Goal: Transaction & Acquisition: Purchase product/service

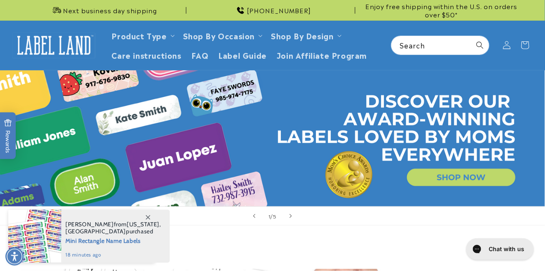
scroll to position [18, 0]
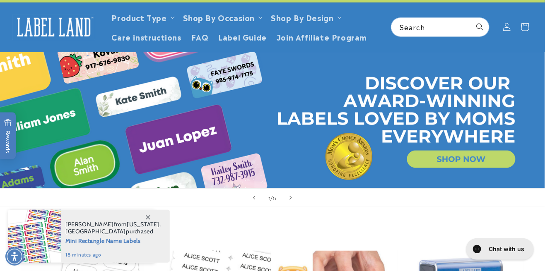
click at [232, 38] on span "Label Guide" at bounding box center [242, 37] width 48 height 10
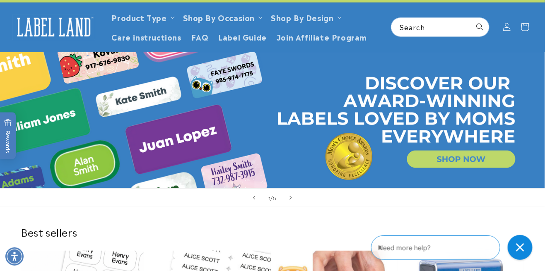
click at [138, 19] on link "Product Type" at bounding box center [139, 17] width 55 height 11
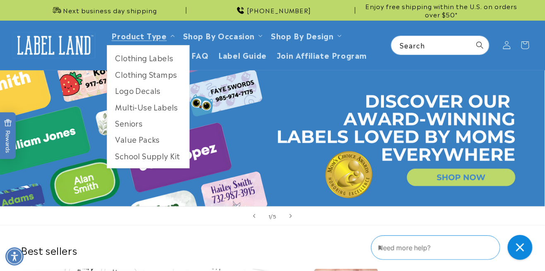
scroll to position [0, 0]
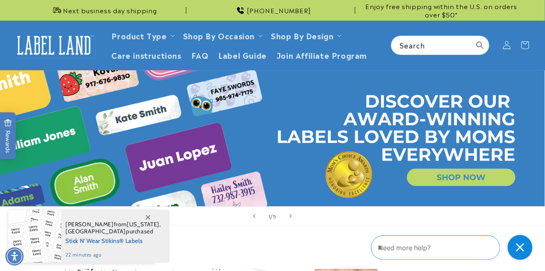
click at [138, 39] on link "Product Type" at bounding box center [139, 35] width 55 height 11
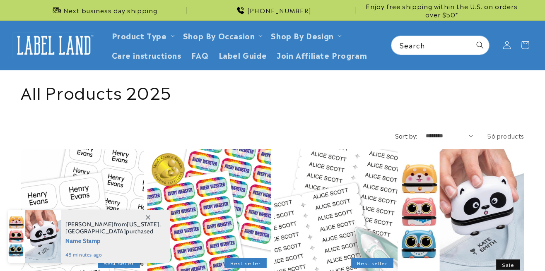
click at [124, 37] on link "Product Type" at bounding box center [139, 35] width 55 height 11
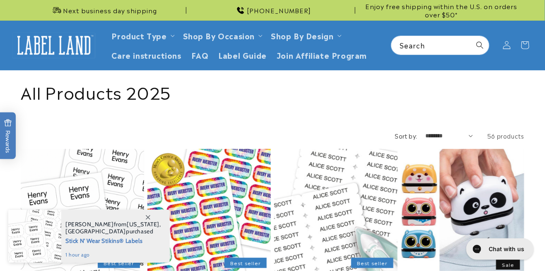
click at [164, 37] on link "Product Type" at bounding box center [139, 35] width 55 height 11
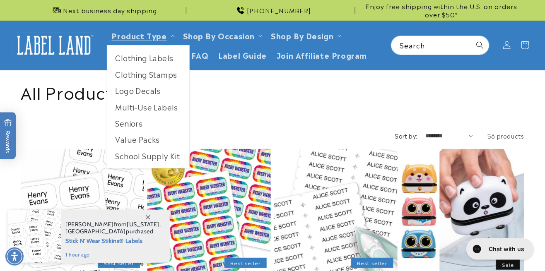
click at [132, 108] on link "Multi-Use Labels" at bounding box center [148, 107] width 82 height 16
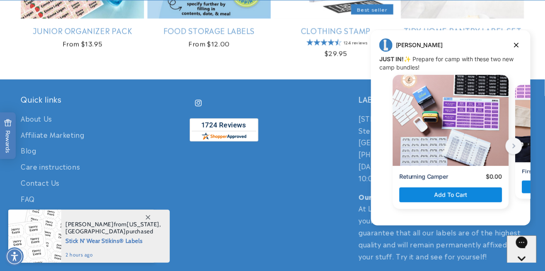
scroll to position [957, 0]
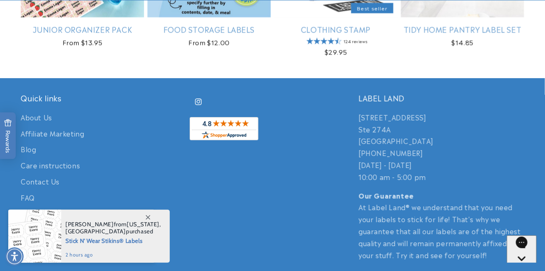
click at [519, 83] on footer "Quick links About Us Affiliate Marketing Blog Care instructions Contact Us FAQ …" at bounding box center [272, 241] width 545 height 327
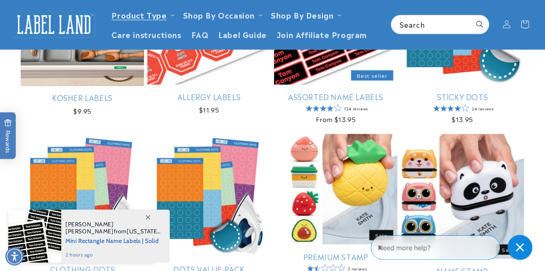
scroll to position [182, 0]
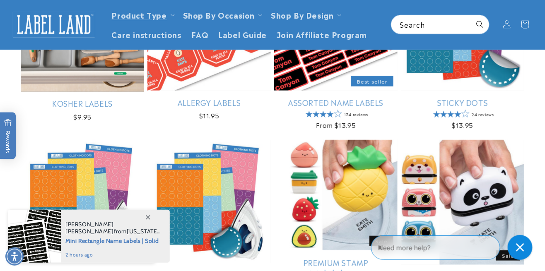
click at [150, 219] on icon at bounding box center [148, 217] width 5 height 5
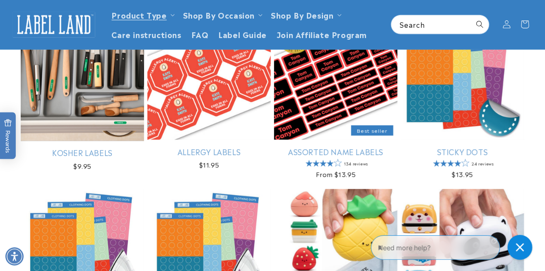
scroll to position [130, 0]
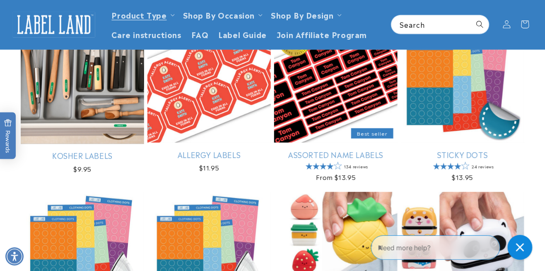
click at [521, 246] on icon "Close gorgias live chat" at bounding box center [519, 247] width 8 height 8
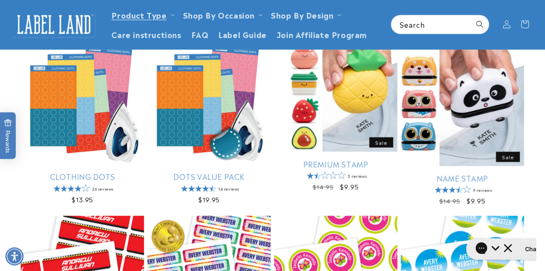
scroll to position [0, 0]
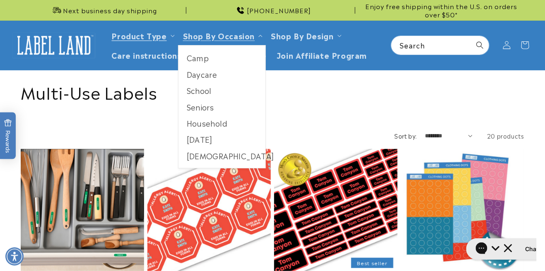
click at [204, 79] on link "Daycare" at bounding box center [221, 74] width 87 height 16
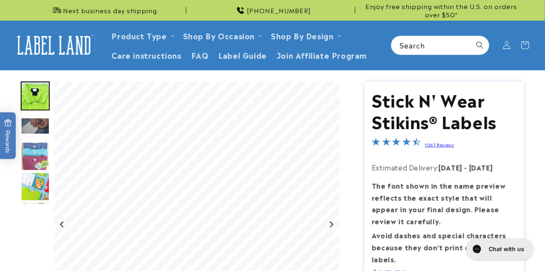
click at [30, 128] on img "Go to slide 3" at bounding box center [35, 126] width 29 height 17
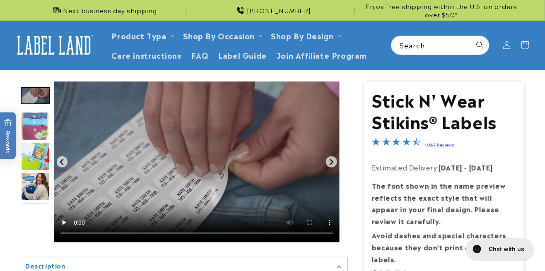
click at [33, 127] on img "Go to slide 4" at bounding box center [35, 126] width 29 height 29
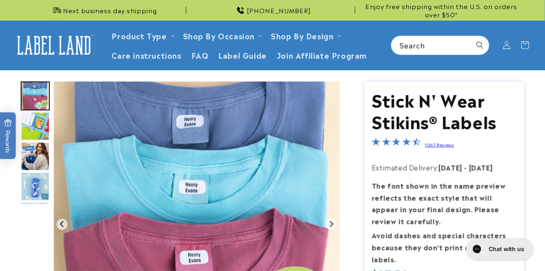
click at [25, 129] on img "Go to slide 5" at bounding box center [35, 126] width 29 height 29
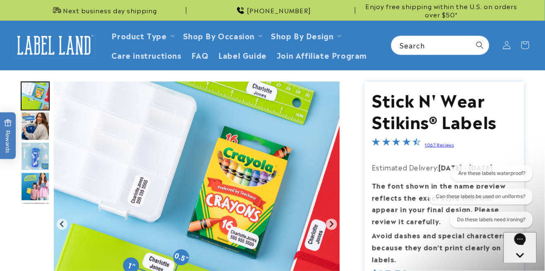
click at [37, 156] on img "Go to slide 7" at bounding box center [35, 156] width 29 height 29
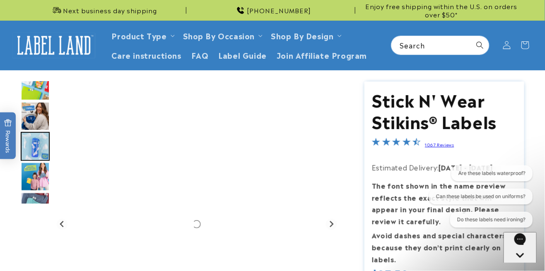
click at [36, 120] on img "Go to slide 6" at bounding box center [35, 116] width 29 height 29
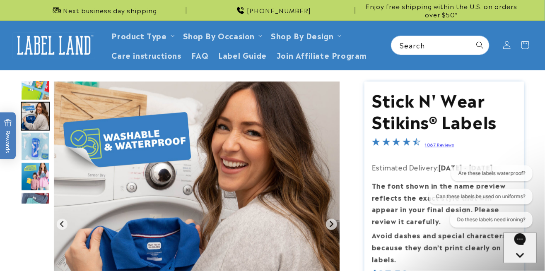
click at [37, 152] on img "Go to slide 7" at bounding box center [35, 146] width 29 height 29
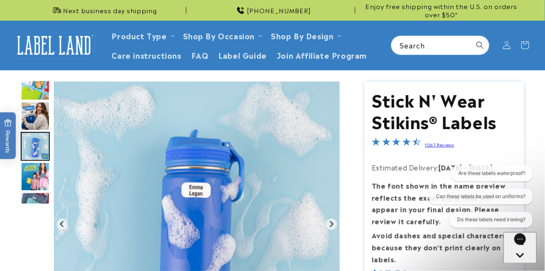
click at [27, 173] on img "Go to slide 8" at bounding box center [35, 176] width 29 height 29
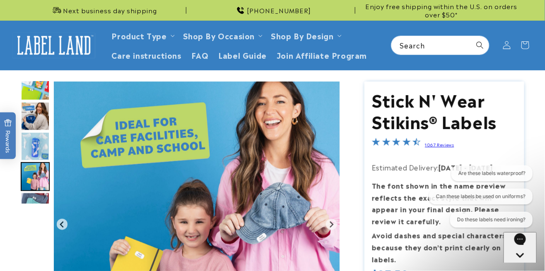
click at [25, 207] on img "Go to slide 9" at bounding box center [35, 206] width 29 height 29
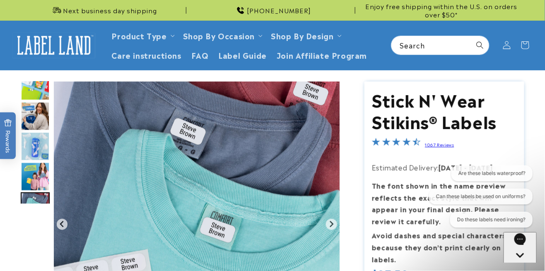
click at [329, 228] on button "Go to first slide" at bounding box center [331, 224] width 11 height 11
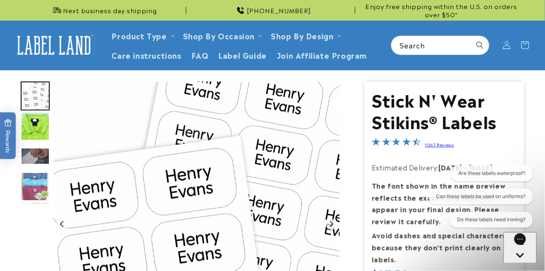
click at [331, 230] on img "Gallery Viewer" at bounding box center [197, 225] width 286 height 286
click at [331, 223] on icon "Next slide" at bounding box center [331, 224] width 7 height 7
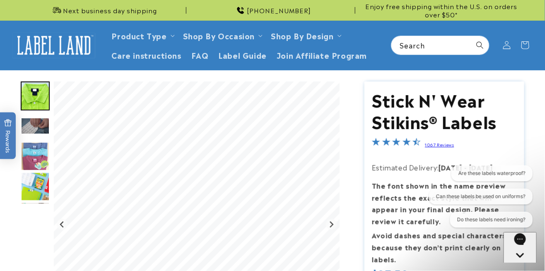
click at [332, 227] on icon "Next slide" at bounding box center [331, 224] width 7 height 7
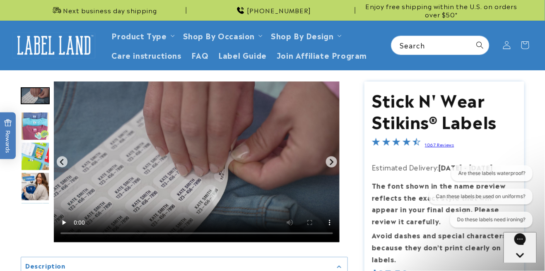
click at [330, 165] on icon "Next slide" at bounding box center [331, 161] width 7 height 7
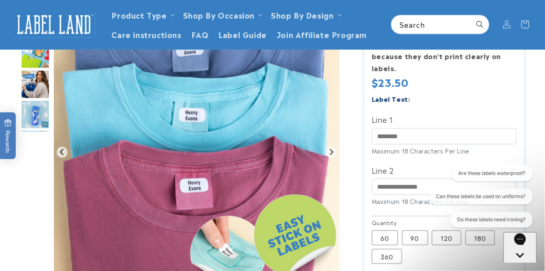
scroll to position [191, 0]
click at [383, 139] on input "Line 1" at bounding box center [444, 136] width 145 height 16
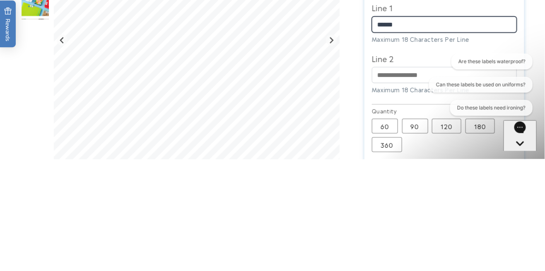
type input "******"
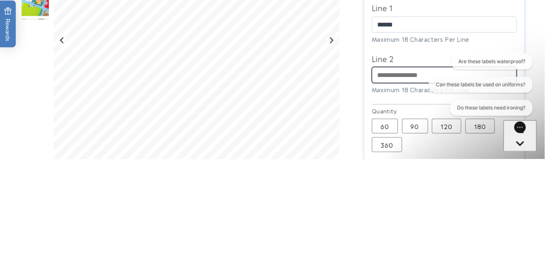
click at [383, 186] on input "Line 2" at bounding box center [444, 187] width 145 height 16
click at [390, 189] on input "**********" at bounding box center [444, 187] width 145 height 16
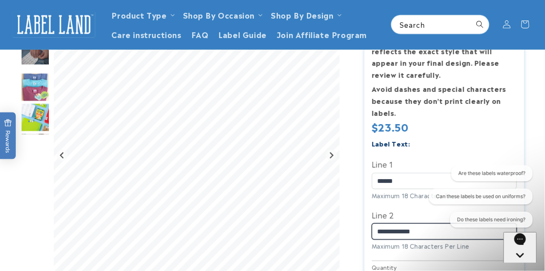
scroll to position [0, 0]
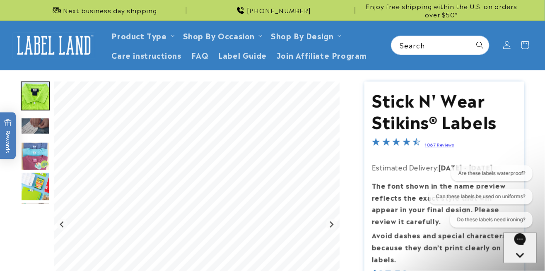
type input "**********"
click at [464, 168] on button "Are these labels waterproof?" at bounding box center [491, 173] width 81 height 16
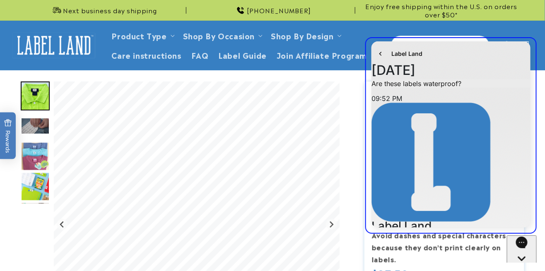
scroll to position [35, 0]
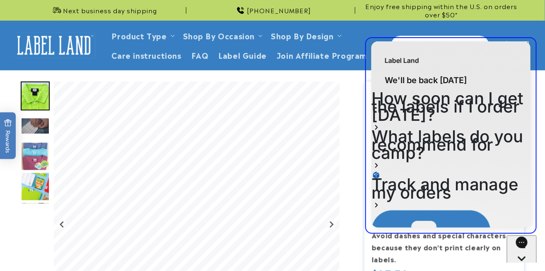
click at [526, 27] on header "Product Type Product Type Clothing Labels Clothing Stamps Logo Decals Multi-Use…" at bounding box center [272, 45] width 545 height 49
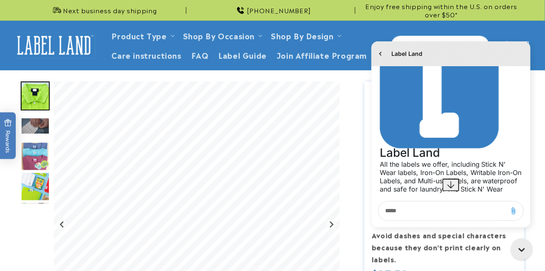
scroll to position [84, 0]
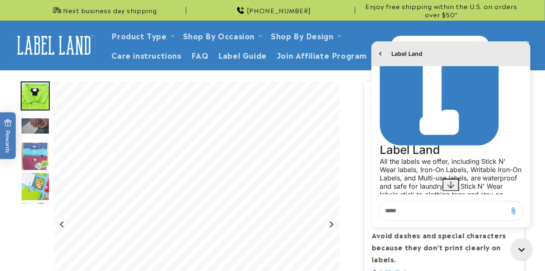
click at [356, 36] on ul "Product Type Clothing Labels Clothing Stamps Logo Decals Multi-Use Labels Senio…" at bounding box center [245, 45] width 276 height 39
click at [521, 246] on icon "Close gorgias live chat" at bounding box center [522, 250] width 8 height 8
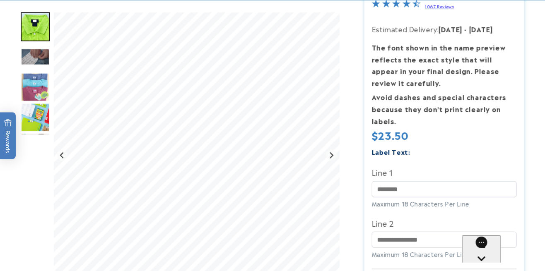
scroll to position [148, 0]
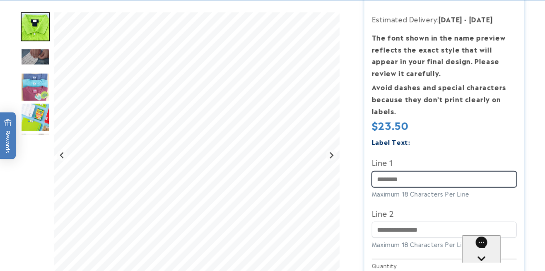
click at [473, 180] on input "Line 1" at bounding box center [444, 179] width 145 height 16
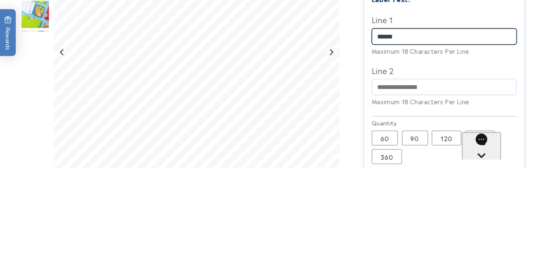
scroll to position [188, 0]
type input "******"
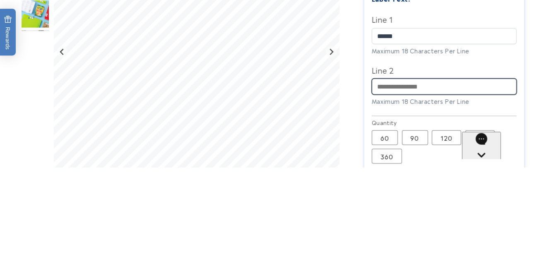
click at [439, 191] on input "Line 2" at bounding box center [444, 190] width 145 height 16
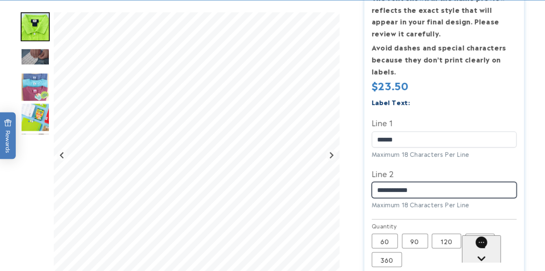
type input "**********"
